Goal: Entertainment & Leisure: Consume media (video, audio)

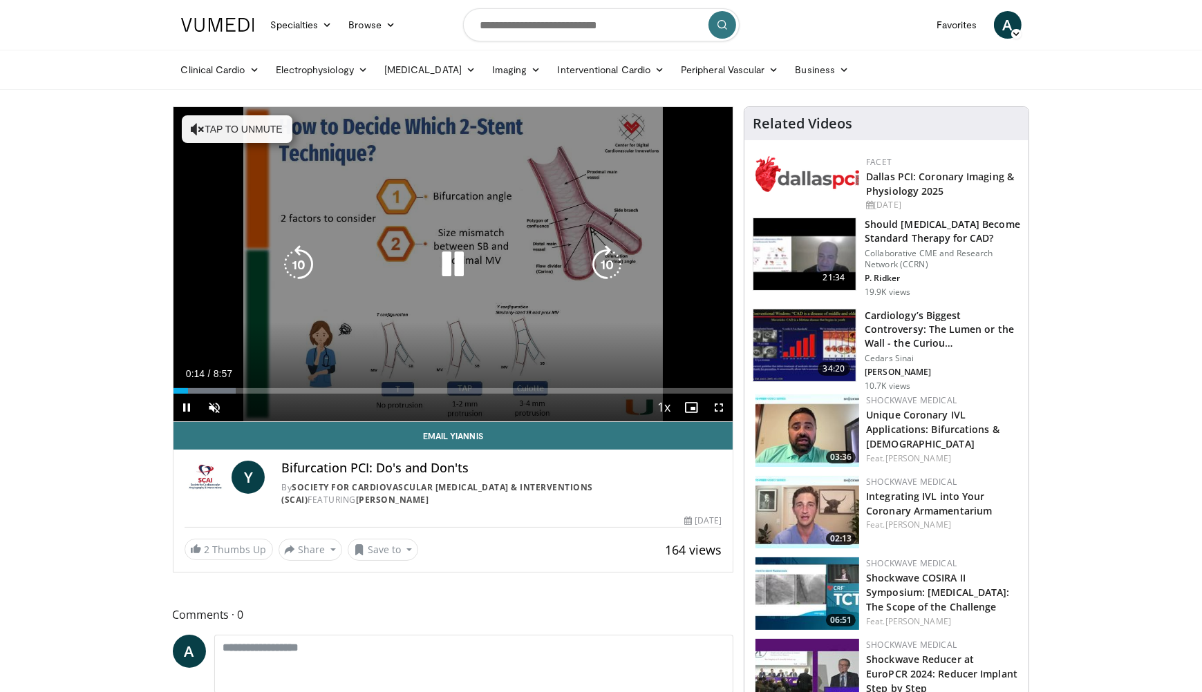
click at [242, 127] on button "Tap to unmute" at bounding box center [237, 129] width 111 height 28
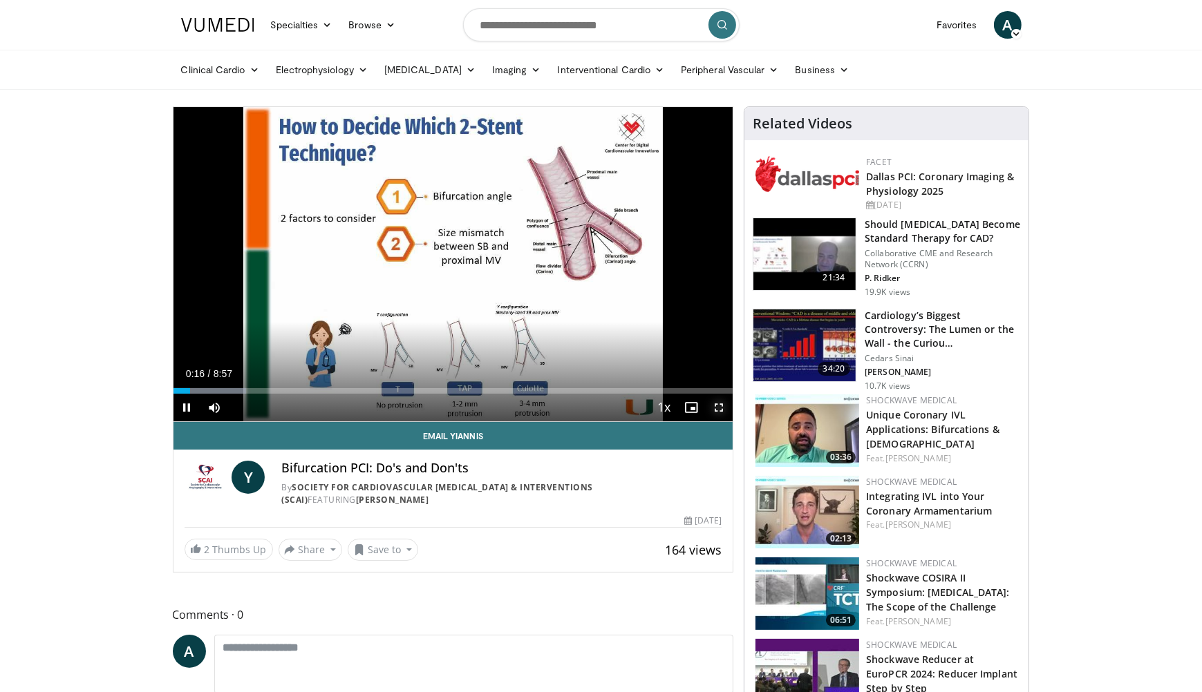
click at [722, 412] on span "Video Player" at bounding box center [719, 408] width 28 height 28
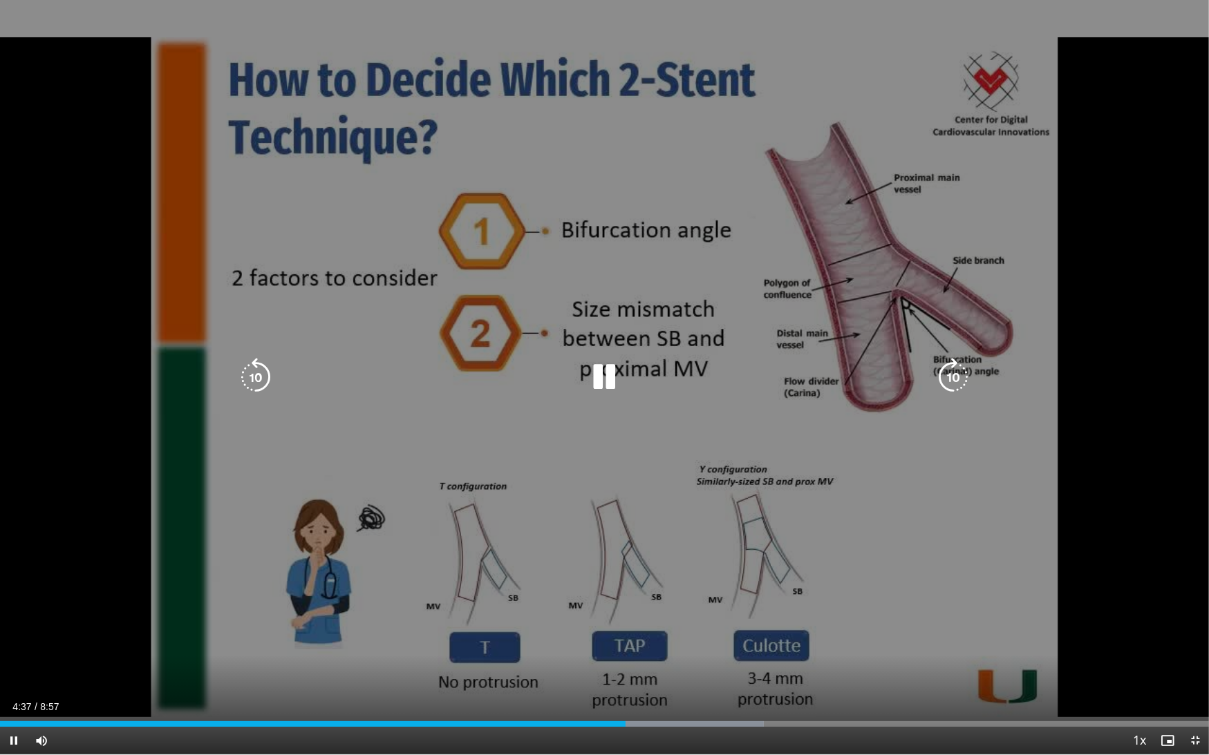
click at [961, 380] on icon "Video Player" at bounding box center [953, 377] width 39 height 39
click at [953, 379] on icon "Video Player" at bounding box center [953, 377] width 39 height 39
click at [958, 388] on icon "Video Player" at bounding box center [953, 377] width 39 height 39
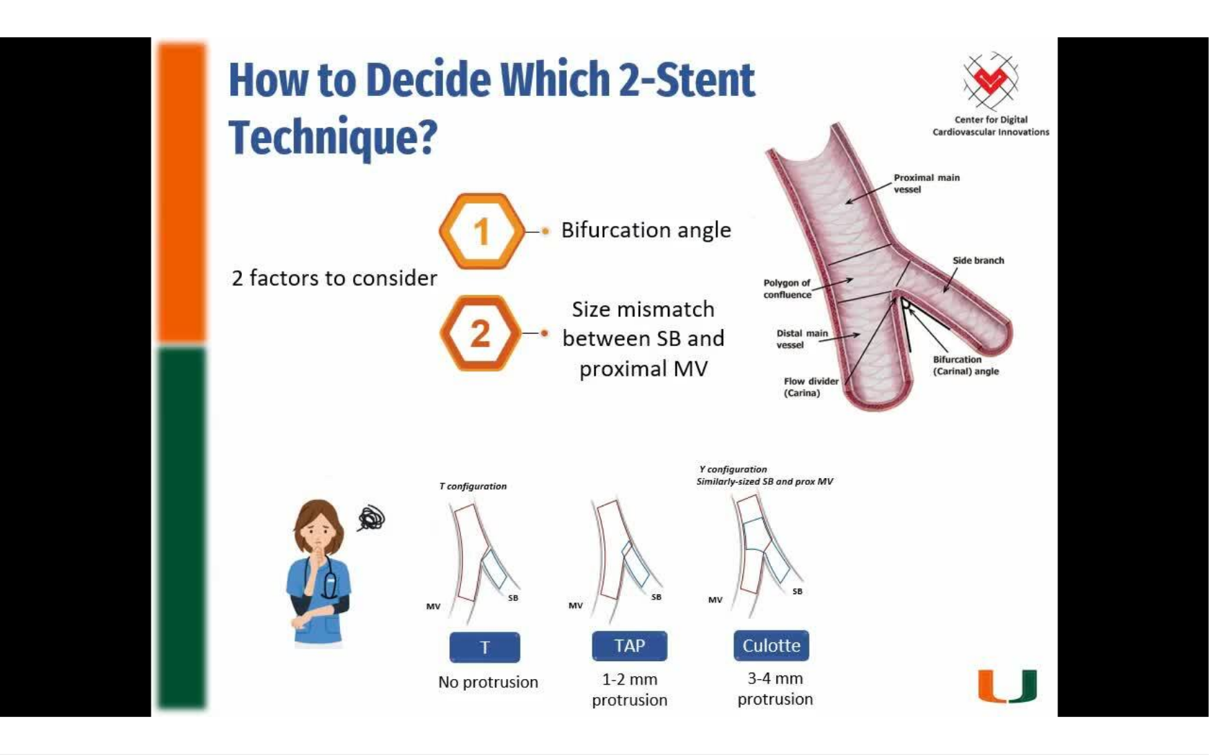
click at [958, 388] on div "20 seconds Tap to unmute" at bounding box center [604, 377] width 1209 height 755
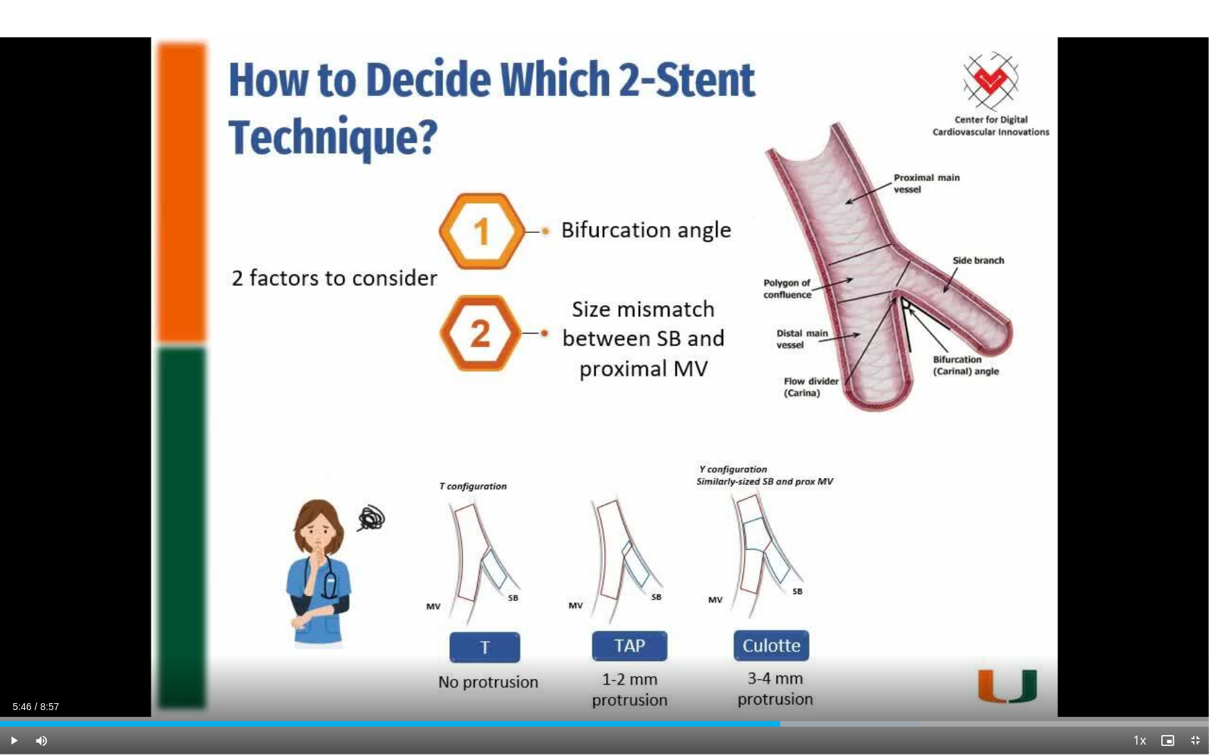
click at [958, 388] on div "20 seconds Tap to unmute" at bounding box center [604, 377] width 1209 height 755
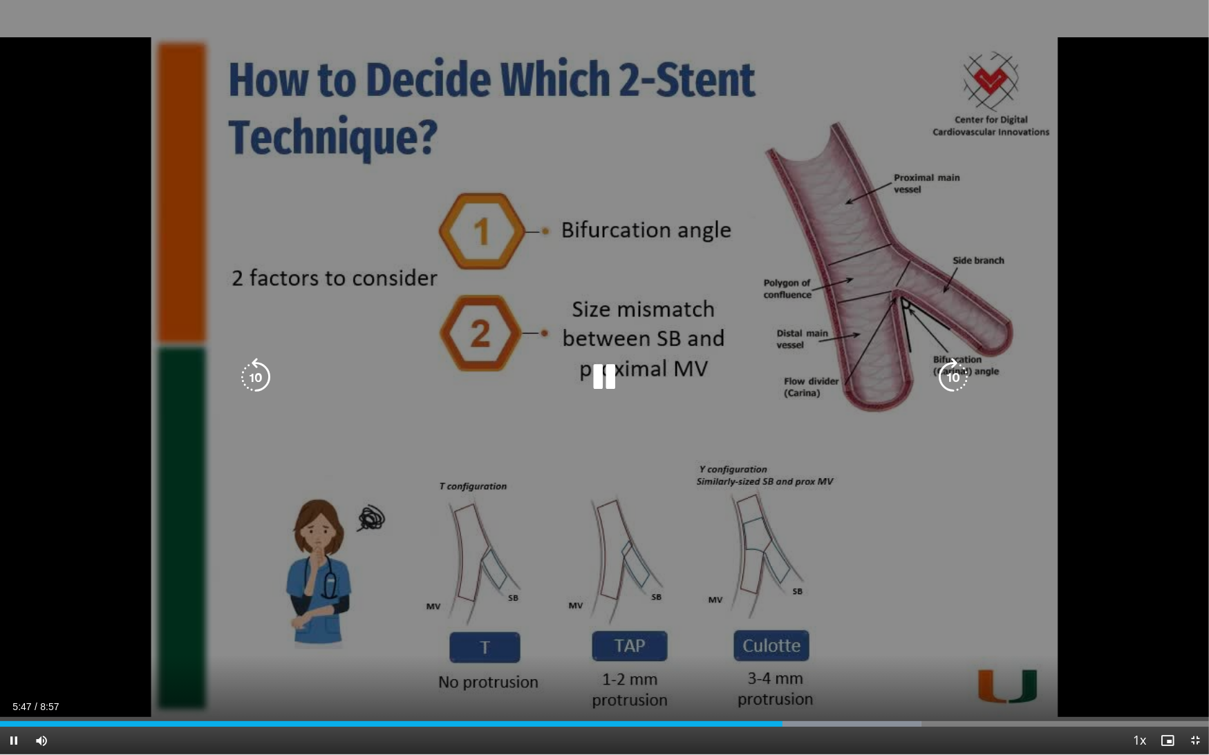
click at [947, 379] on icon "Video Player" at bounding box center [953, 377] width 39 height 39
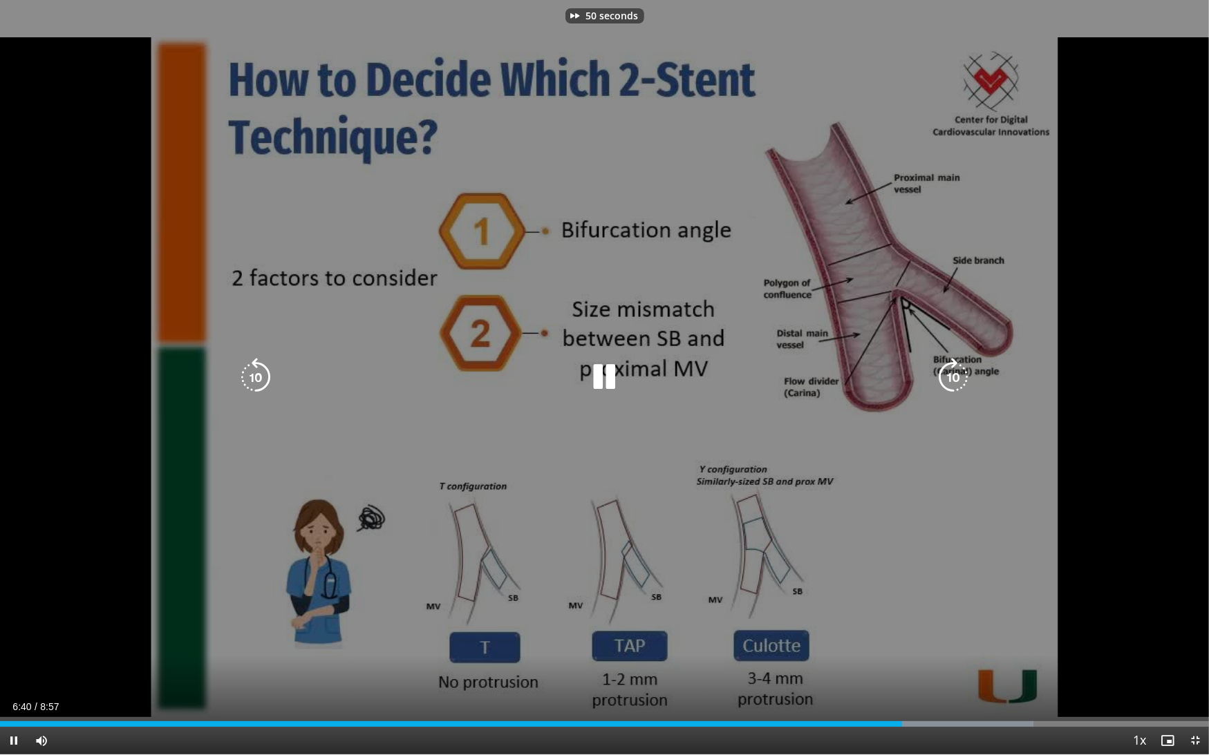
click at [947, 379] on icon "Video Player" at bounding box center [953, 377] width 39 height 39
click at [962, 383] on icon "Video Player" at bounding box center [953, 377] width 39 height 39
click at [957, 377] on icon "Video Player" at bounding box center [953, 377] width 39 height 39
click at [263, 386] on icon "Video Player" at bounding box center [255, 377] width 39 height 39
click at [940, 381] on icon "Video Player" at bounding box center [953, 377] width 39 height 39
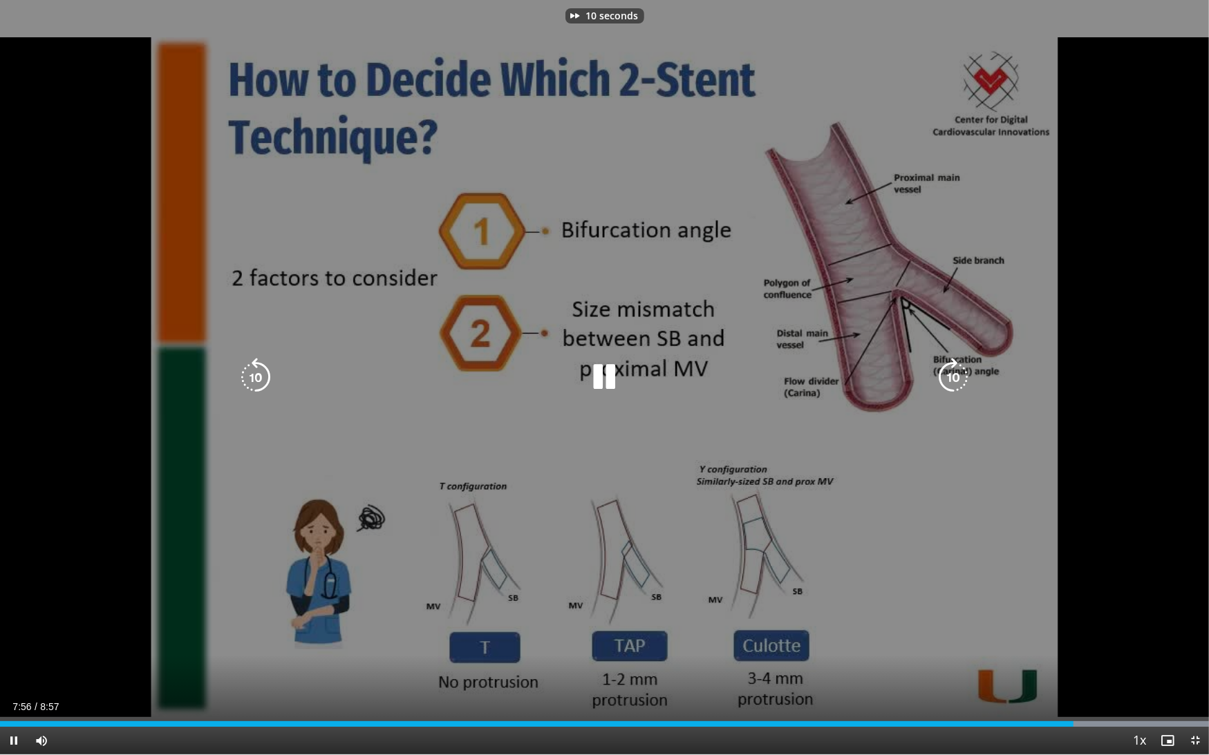
click at [940, 381] on icon "Video Player" at bounding box center [953, 377] width 39 height 39
